Goal: Navigation & Orientation: Find specific page/section

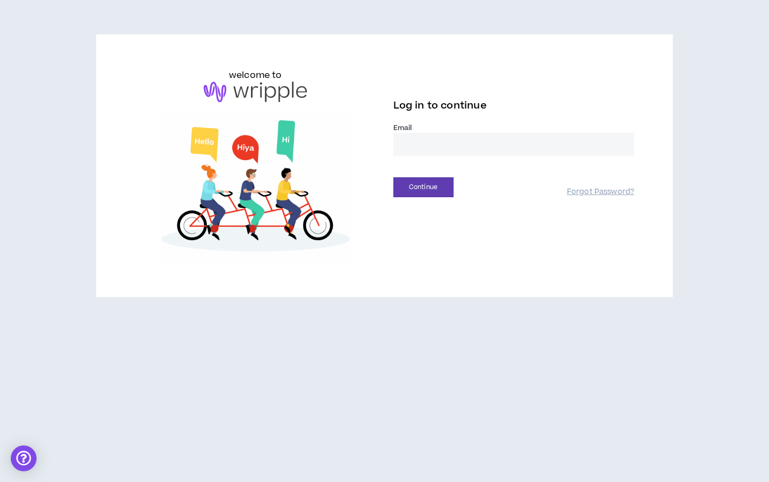
type input "**********"
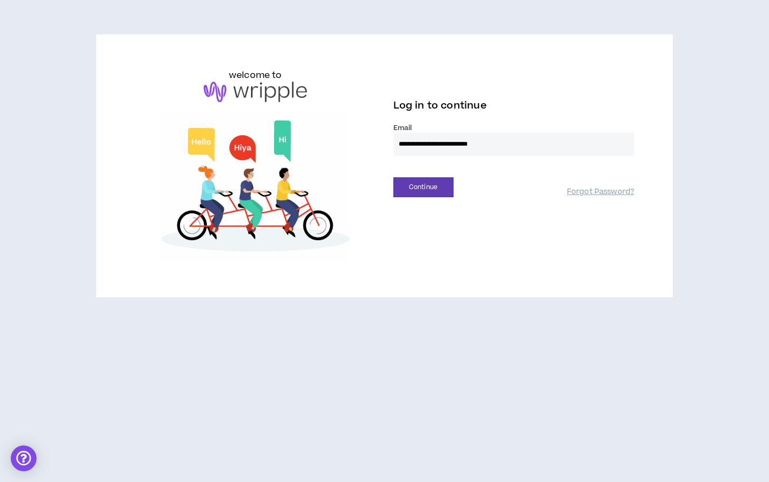
click at [423, 187] on button "Continue" at bounding box center [423, 187] width 60 height 20
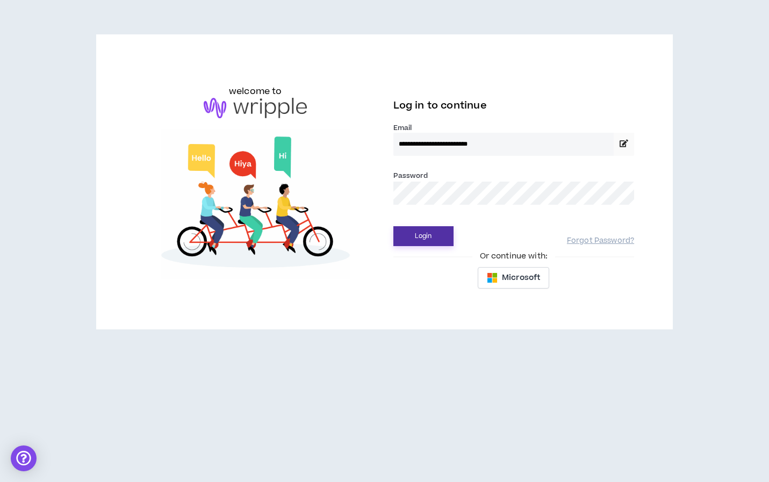
click at [437, 235] on button "Login" at bounding box center [423, 236] width 60 height 20
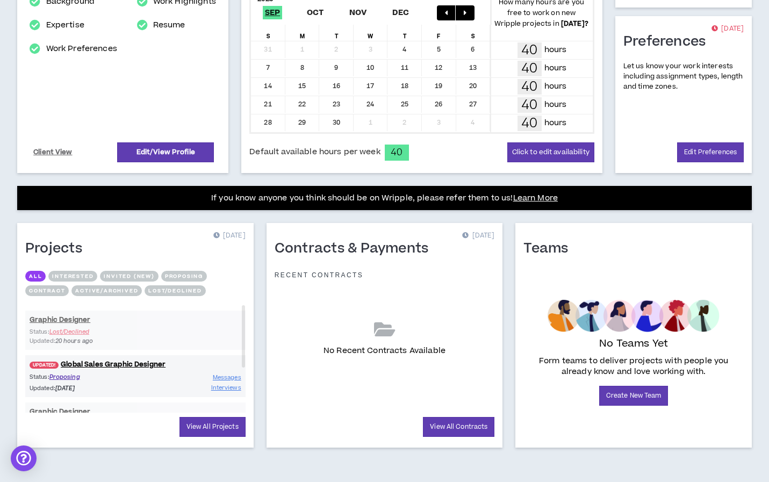
scroll to position [243, 0]
click at [202, 429] on link "View All Projects" at bounding box center [212, 427] width 66 height 20
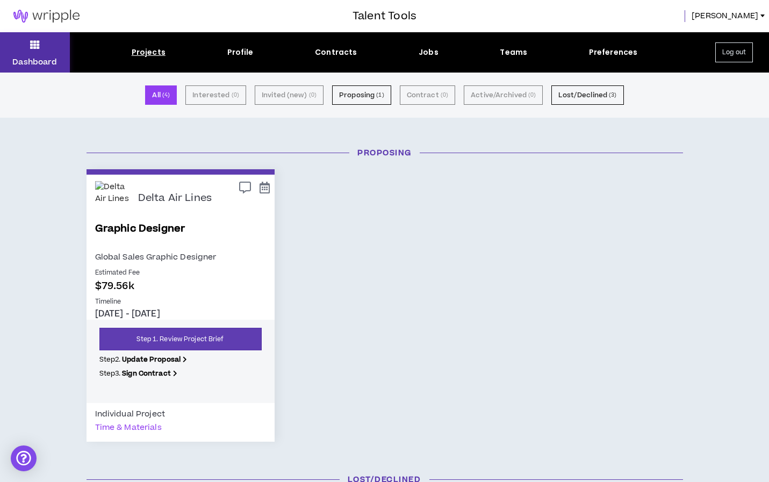
click at [37, 65] on p "Dashboard" at bounding box center [34, 61] width 45 height 11
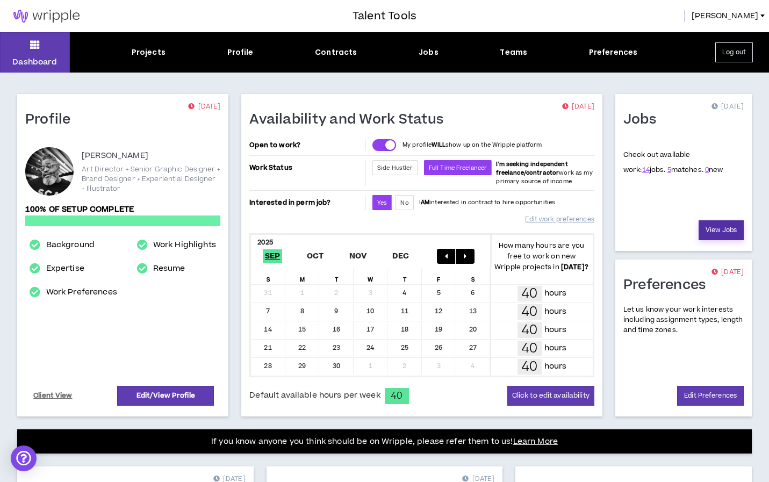
click at [720, 229] on link "View Jobs" at bounding box center [721, 230] width 45 height 20
